Goal: Information Seeking & Learning: Learn about a topic

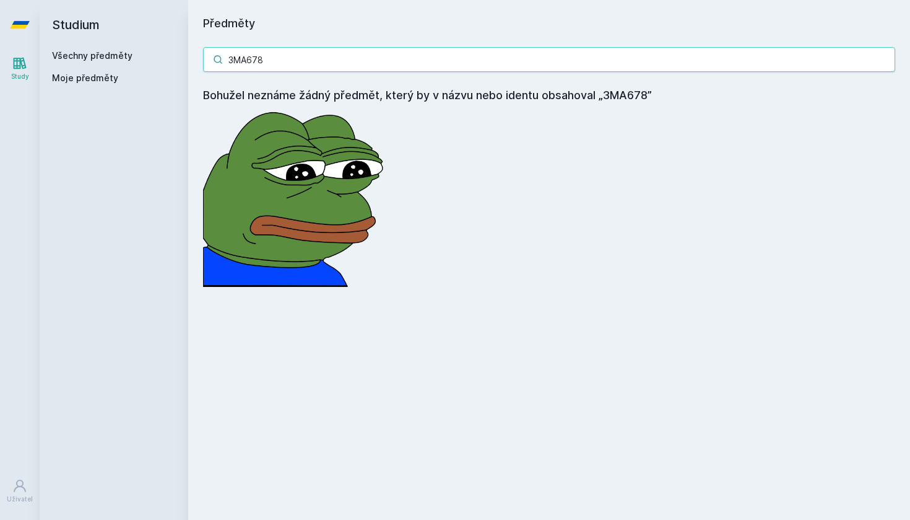
drag, startPoint x: 268, startPoint y: 63, endPoint x: 157, endPoint y: 56, distance: 111.7
click at [157, 56] on div "Studium Všechny předměty Moje předměty Předměty 3MA678 Bohužel neznáme žádný př…" at bounding box center [475, 260] width 871 height 520
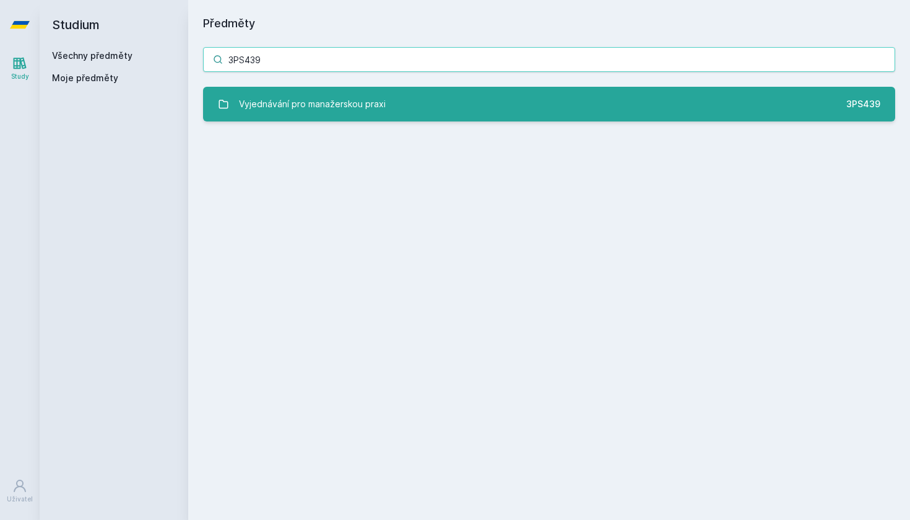
type input "3PS439"
click at [336, 93] on div "Vyjednávání pro manažerskou praxi" at bounding box center [312, 104] width 147 height 25
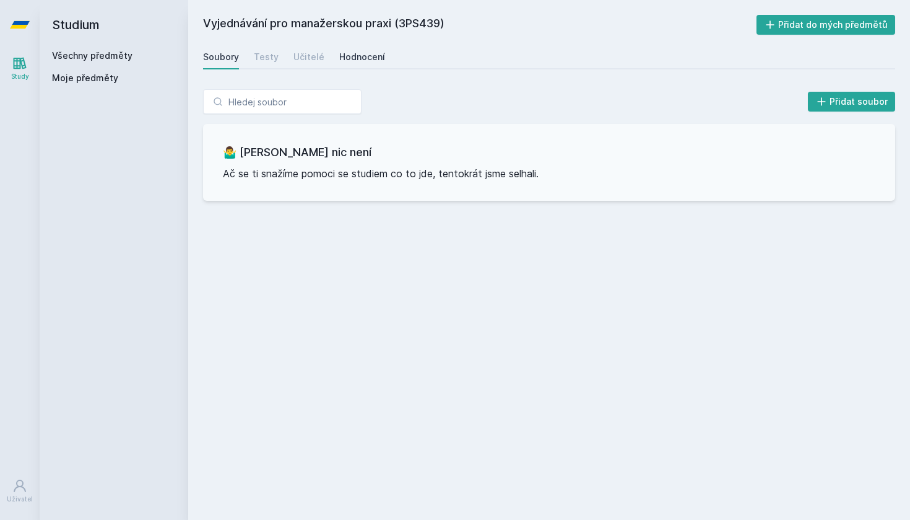
click at [352, 56] on div "Hodnocení" at bounding box center [362, 57] width 46 height 12
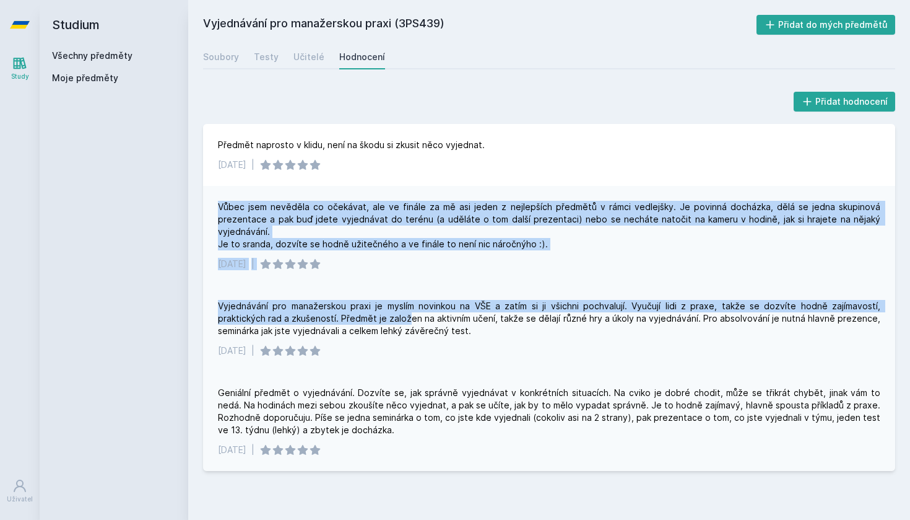
drag, startPoint x: 216, startPoint y: 206, endPoint x: 356, endPoint y: 312, distance: 175.0
click at [360, 315] on div "Předmět naprosto v klidu, není na škodu si zkusit něco vyjednat. [DATE] | Vůbec…" at bounding box center [549, 297] width 692 height 347
click at [453, 235] on div "Vůbec jsem nevěděla co očekávat, ale ve finále za mě asi jeden z nejlepších pře…" at bounding box center [549, 226] width 663 height 50
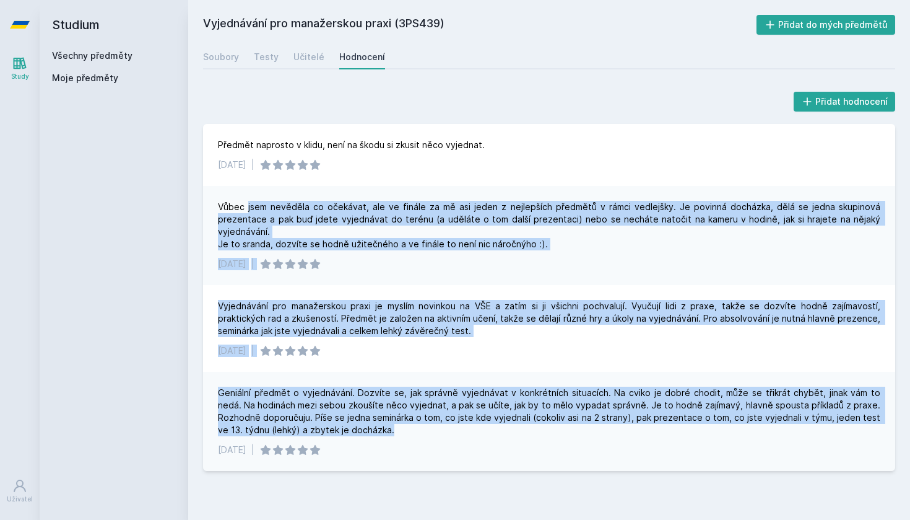
drag, startPoint x: 420, startPoint y: 424, endPoint x: 247, endPoint y: 204, distance: 279.6
click at [247, 204] on div "Předmět naprosto v klidu, není na škodu si zkusit něco vyjednat. [DATE] | Vůbec…" at bounding box center [549, 297] width 692 height 347
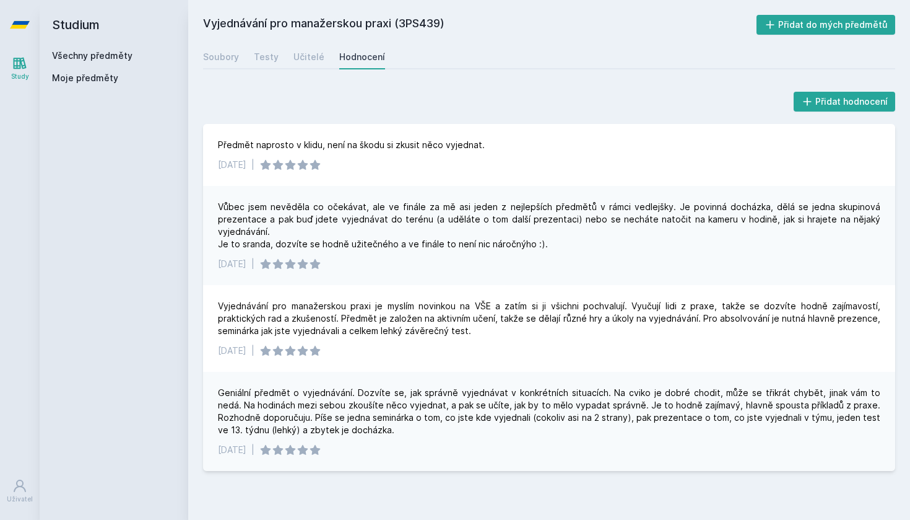
click at [226, 191] on div "Vůbec jsem nevěděla co očekávat, ale ve finále za mě asi jeden z nejlepších pře…" at bounding box center [549, 235] width 692 height 99
